Goal: Navigation & Orientation: Understand site structure

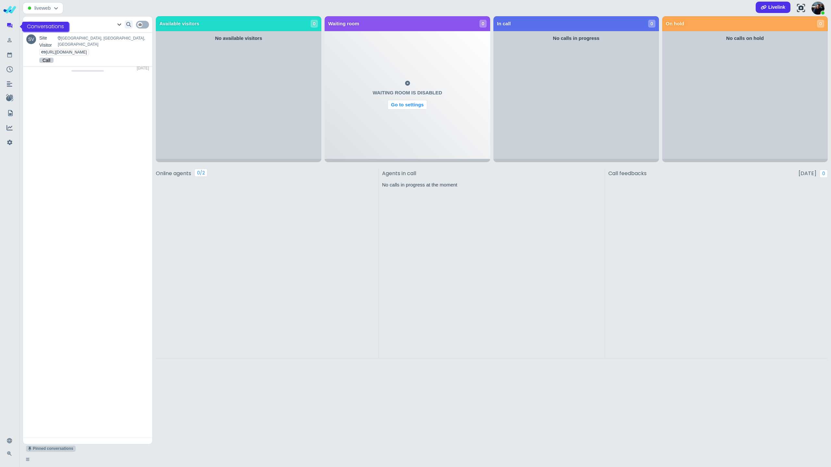
click at [8, 26] on icon at bounding box center [9, 25] width 6 height 9
click at [10, 44] on icon at bounding box center [9, 40] width 6 height 9
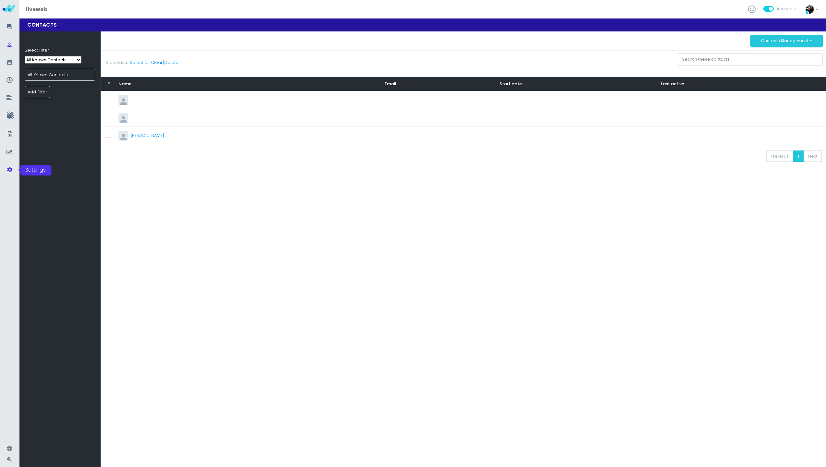
click at [10, 171] on icon at bounding box center [9, 170] width 6 height 9
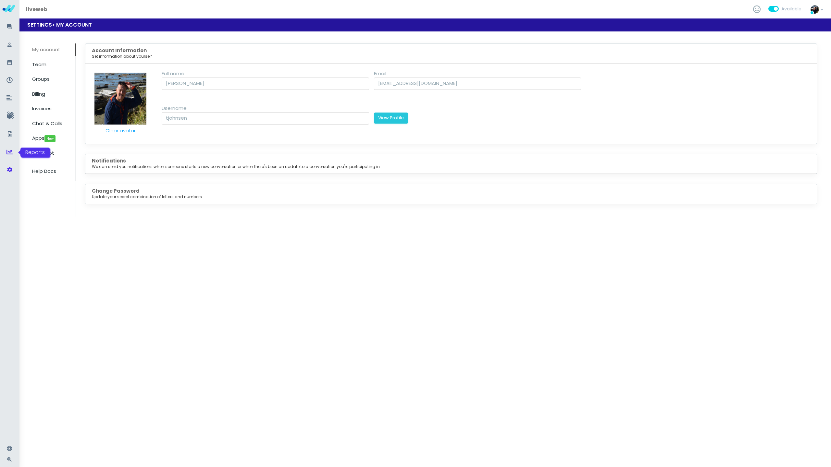
click at [8, 153] on icon at bounding box center [9, 152] width 6 height 6
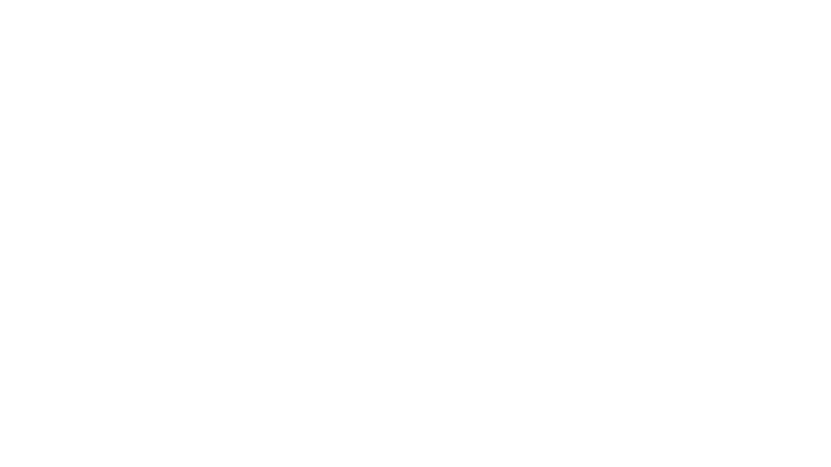
type input "[DATE] - [DATE]"
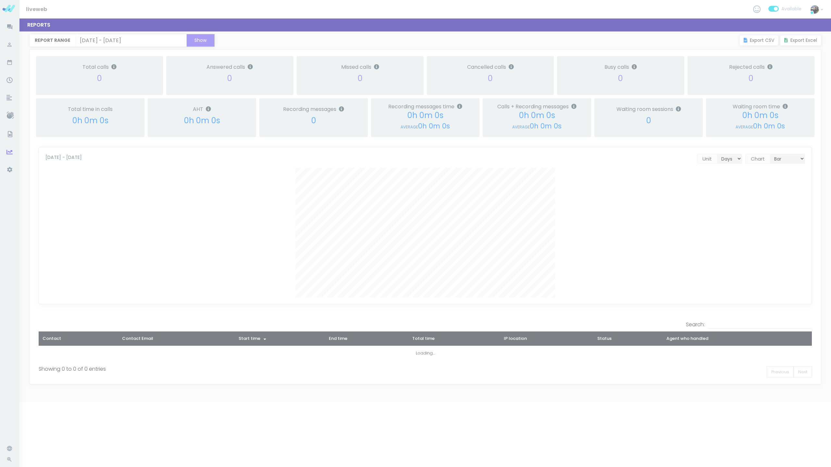
scroll to position [157, 773]
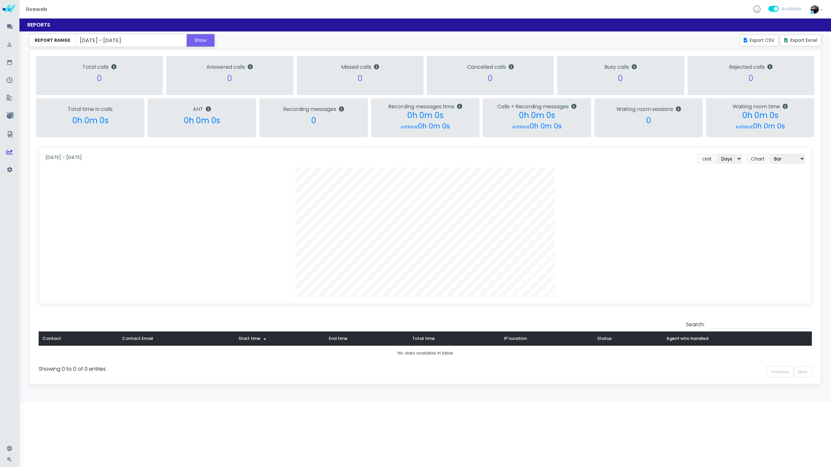
click at [821, 10] on icon at bounding box center [822, 10] width 3 height 4
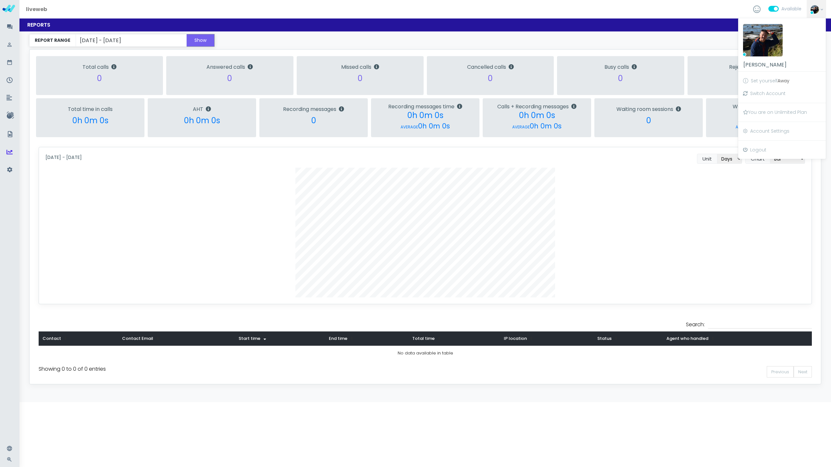
click at [756, 10] on icon at bounding box center [756, 9] width 7 height 8
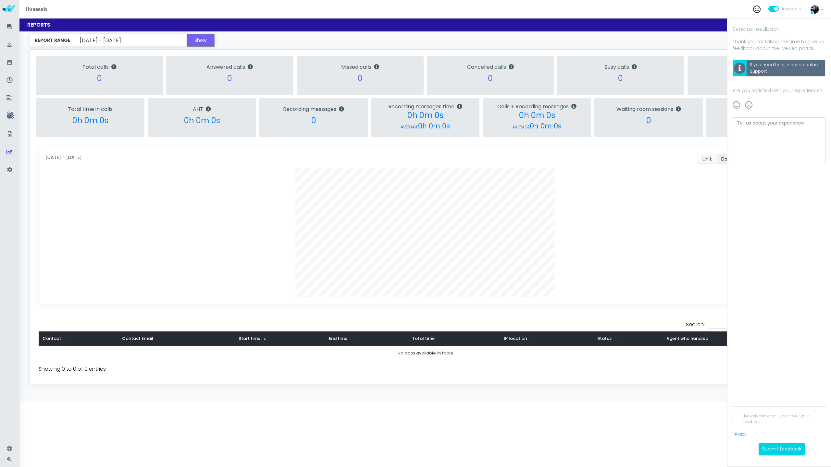
click at [820, 8] on link at bounding box center [816, 7] width 19 height 15
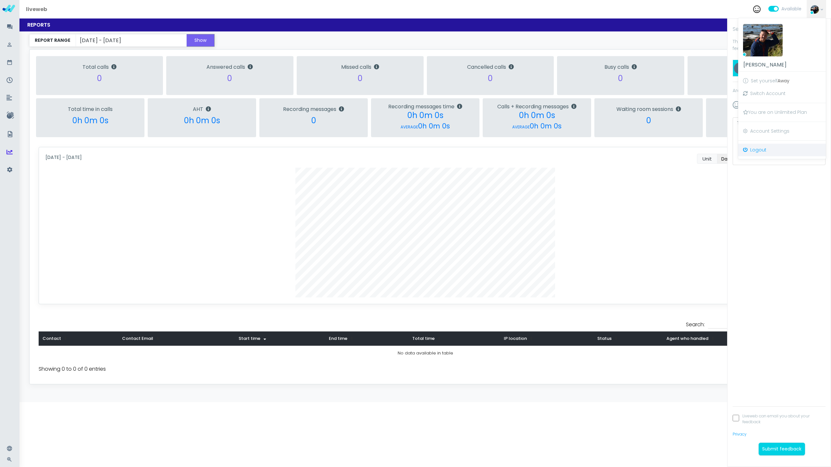
click at [761, 152] on link "Logout" at bounding box center [782, 150] width 88 height 13
